Goal: Transaction & Acquisition: Purchase product/service

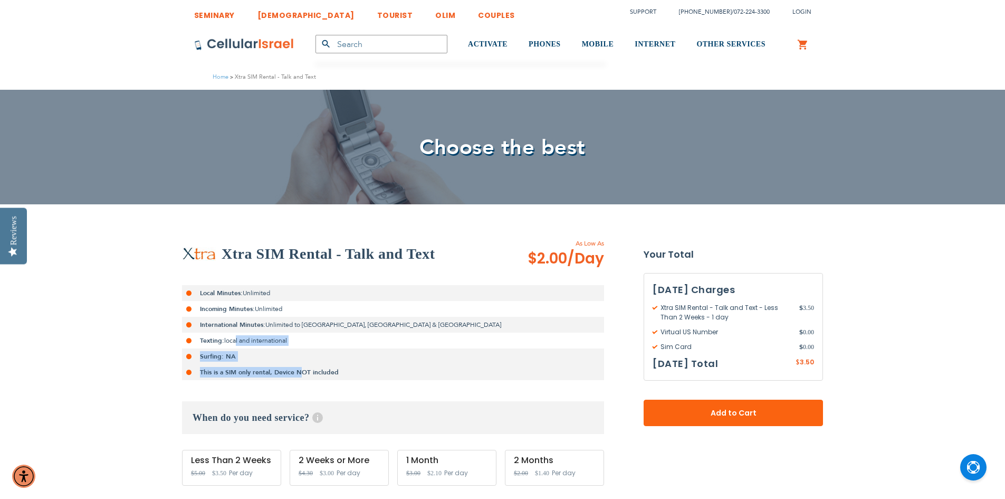
drag, startPoint x: 233, startPoint y: 342, endPoint x: 298, endPoint y: 371, distance: 71.1
click at [298, 371] on ul "Local Minutes: Unlimited Incoming Minutes: Unlimited International Minutes: Unl…" at bounding box center [393, 332] width 422 height 95
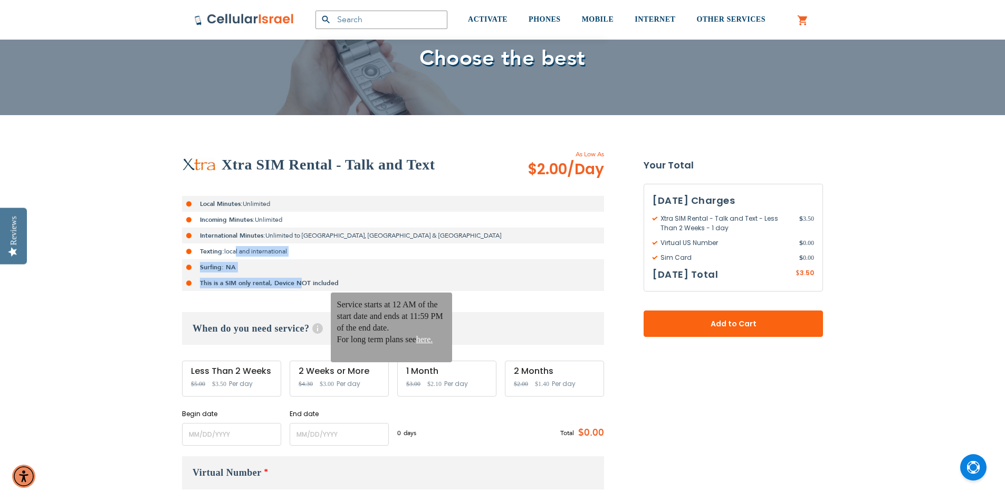
scroll to position [106, 0]
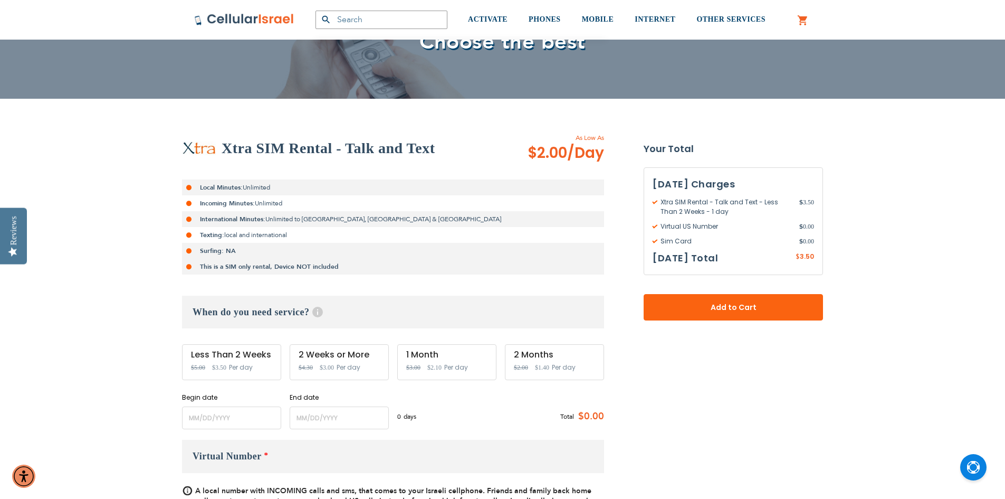
click at [232, 365] on span "Per day" at bounding box center [241, 367] width 24 height 9
click at [250, 354] on div "Less Than 2 Weeks" at bounding box center [231, 354] width 81 height 9
click at [244, 414] on input "name" at bounding box center [231, 417] width 99 height 23
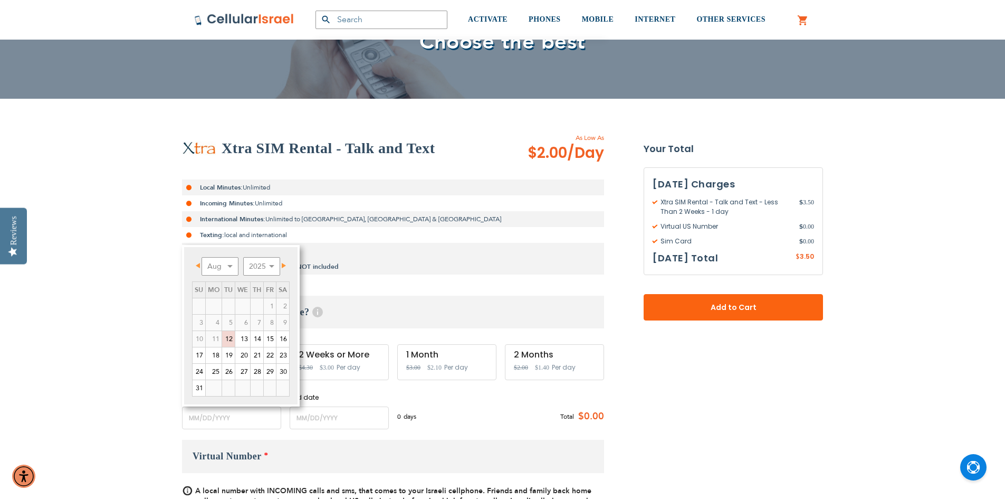
click at [286, 265] on span "Next" at bounding box center [284, 265] width 4 height 5
click at [259, 324] on link "11" at bounding box center [257, 323] width 13 height 16
type input "[DATE]"
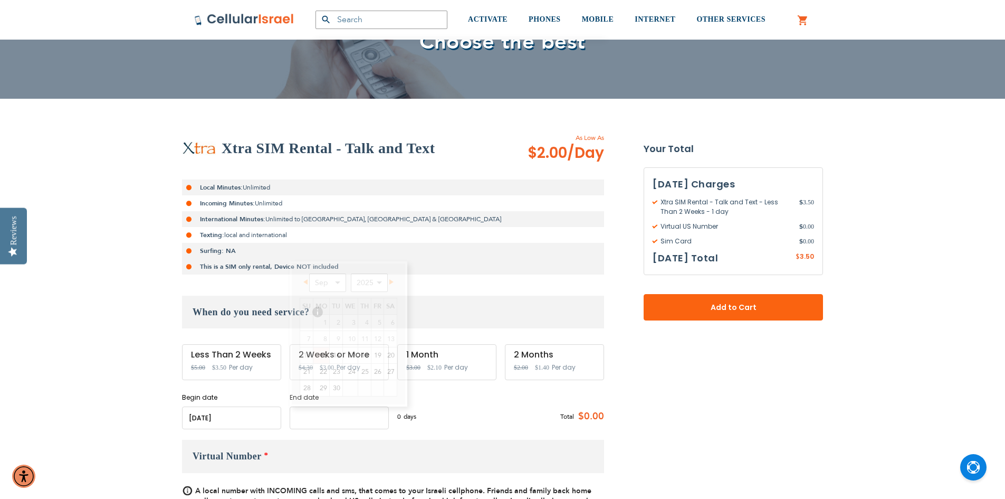
click at [329, 410] on input "name" at bounding box center [339, 417] width 99 height 23
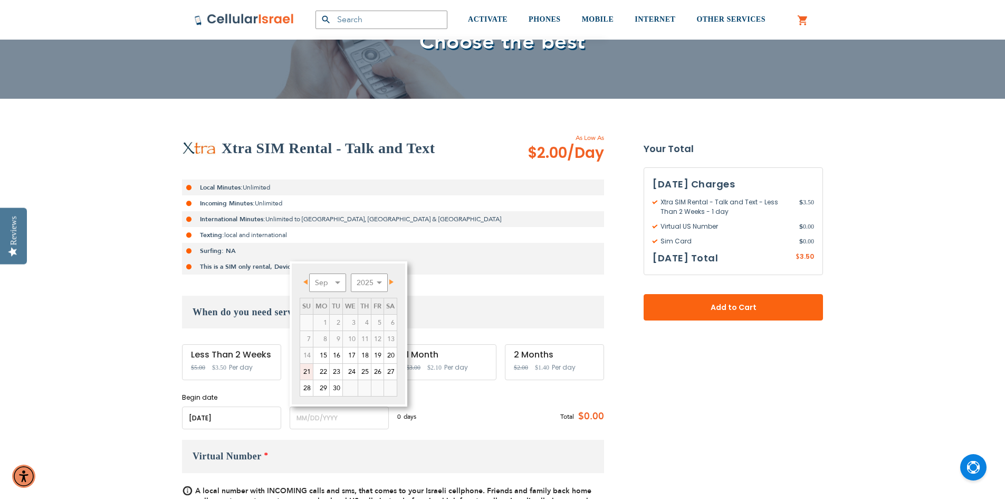
click at [311, 370] on link "21" at bounding box center [306, 372] width 13 height 16
type input "[DATE]"
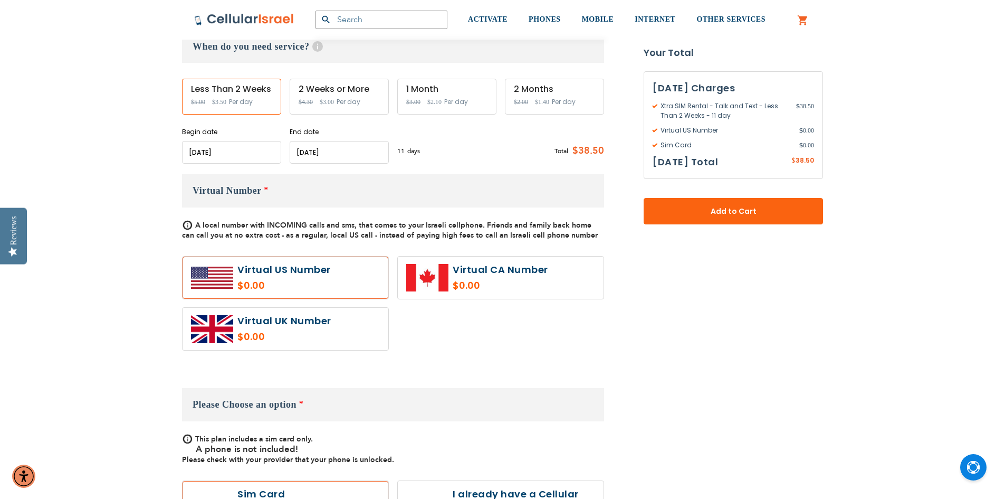
scroll to position [422, 0]
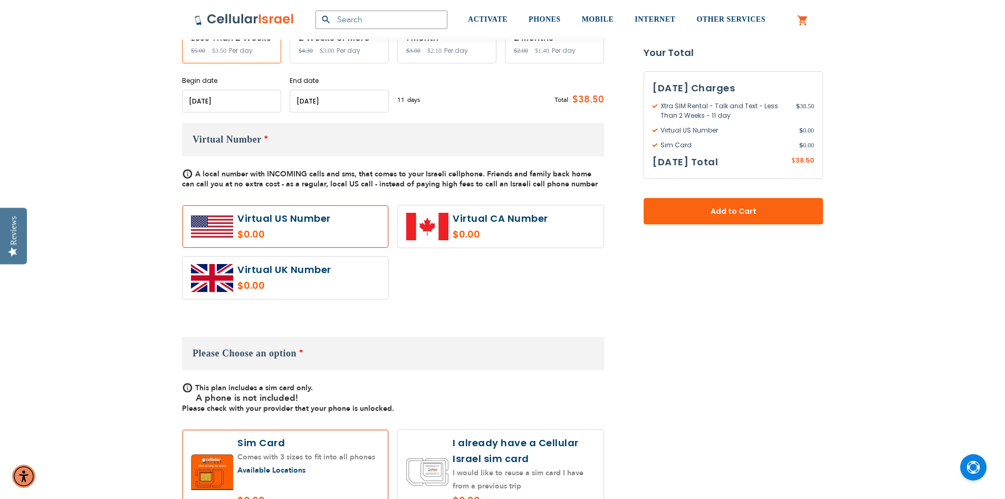
click at [283, 356] on span "Please Choose an option" at bounding box center [245, 353] width 104 height 11
click at [290, 347] on h3 "Please Choose an option *" at bounding box center [393, 353] width 422 height 33
click at [275, 355] on span "Please Choose an option" at bounding box center [245, 353] width 104 height 11
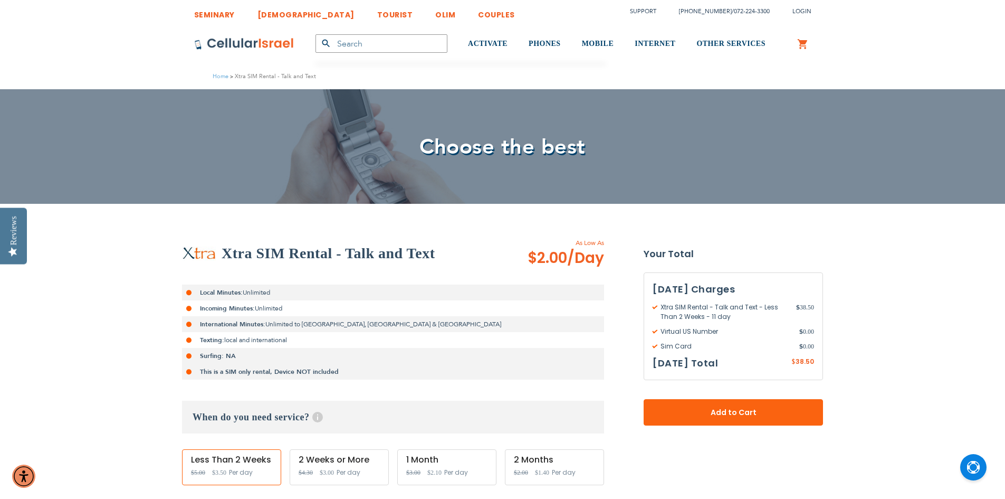
scroll to position [0, 0]
click at [230, 12] on link "SEMINARY" at bounding box center [214, 13] width 41 height 20
